Goal: Transaction & Acquisition: Purchase product/service

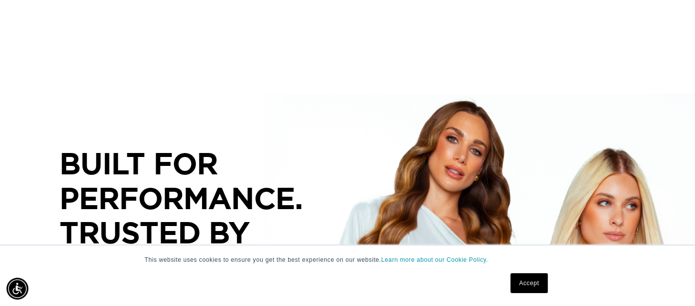
scroll to position [0, 624]
click at [527, 284] on link "Accept" at bounding box center [528, 284] width 37 height 20
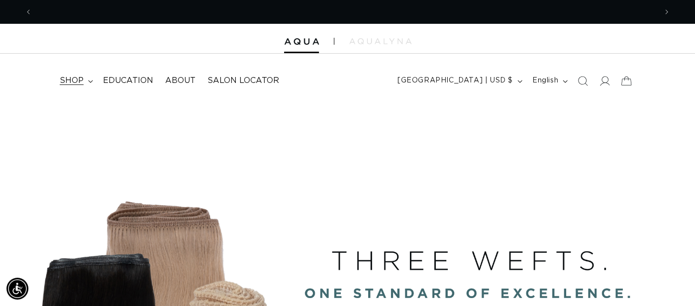
scroll to position [0, 0]
click at [96, 80] on summary "shop" at bounding box center [75, 81] width 43 height 22
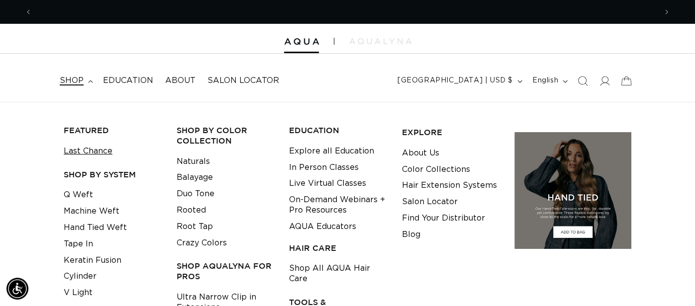
scroll to position [0, 624]
click at [95, 152] on link "Last Chance" at bounding box center [88, 151] width 49 height 16
